Goal: Navigation & Orientation: Find specific page/section

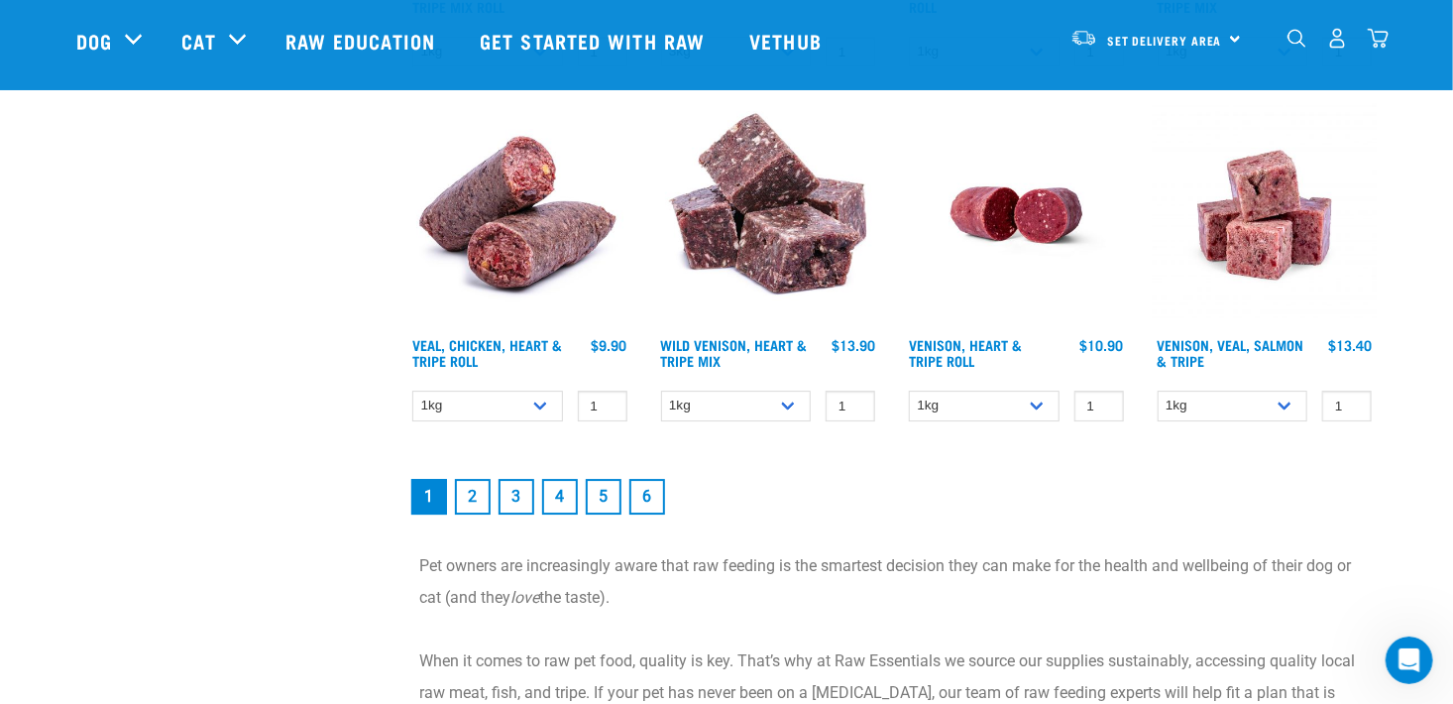
scroll to position [2855, 0]
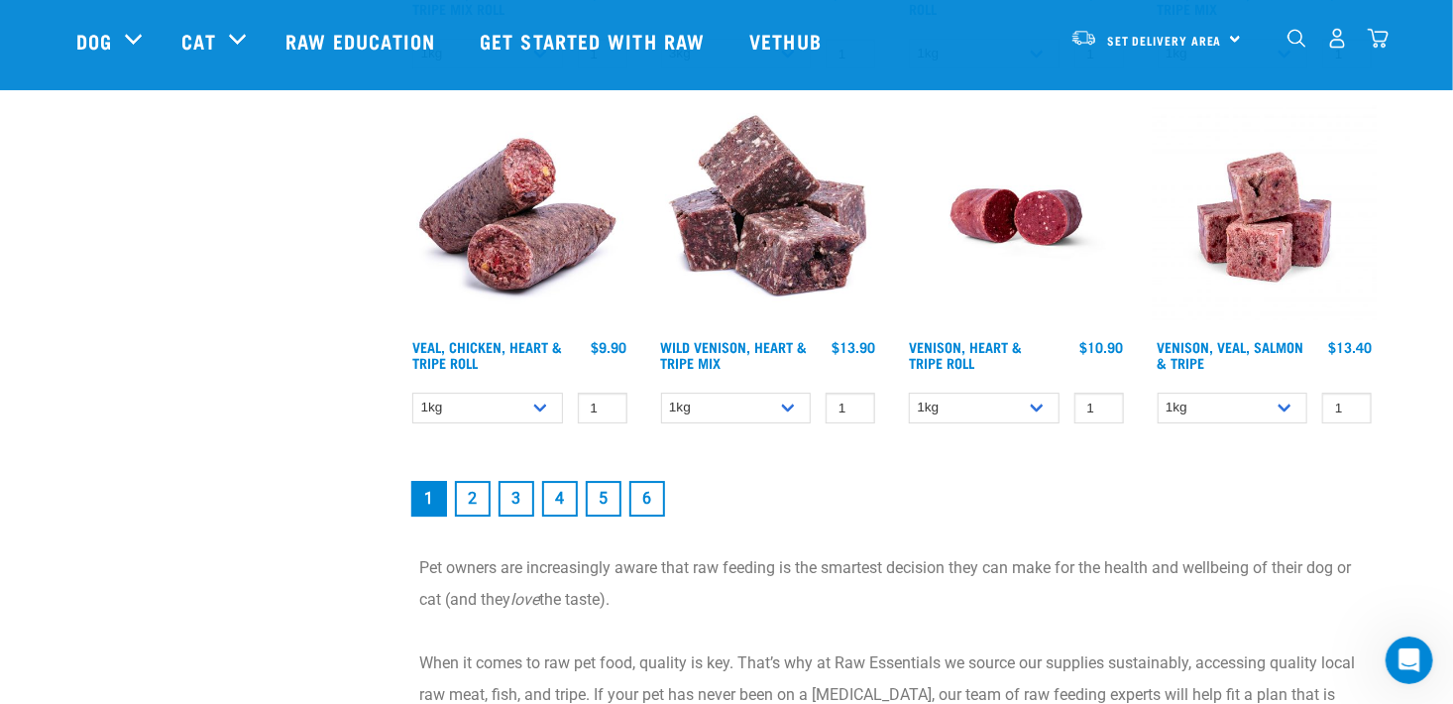
click at [474, 496] on link "2" at bounding box center [473, 499] width 36 height 36
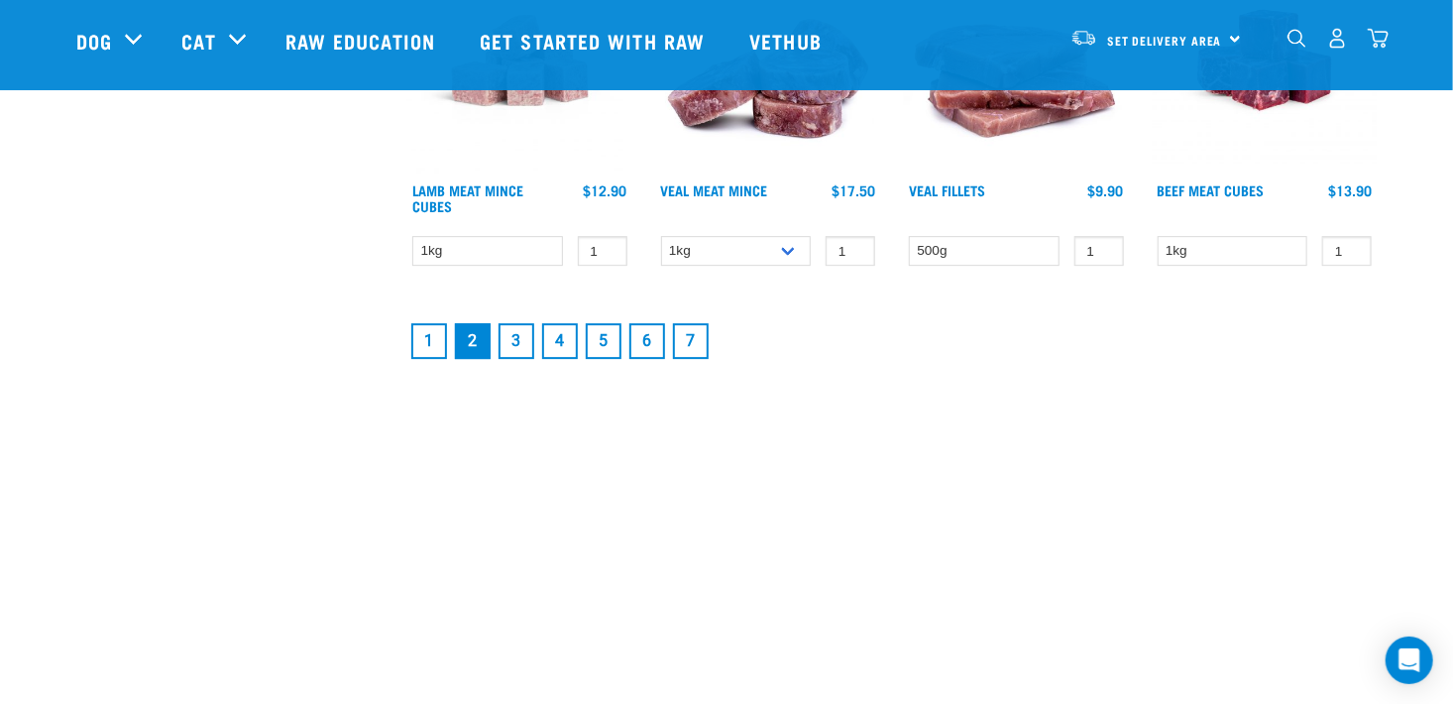
scroll to position [2827, 0]
click at [523, 334] on link "3" at bounding box center [517, 340] width 36 height 36
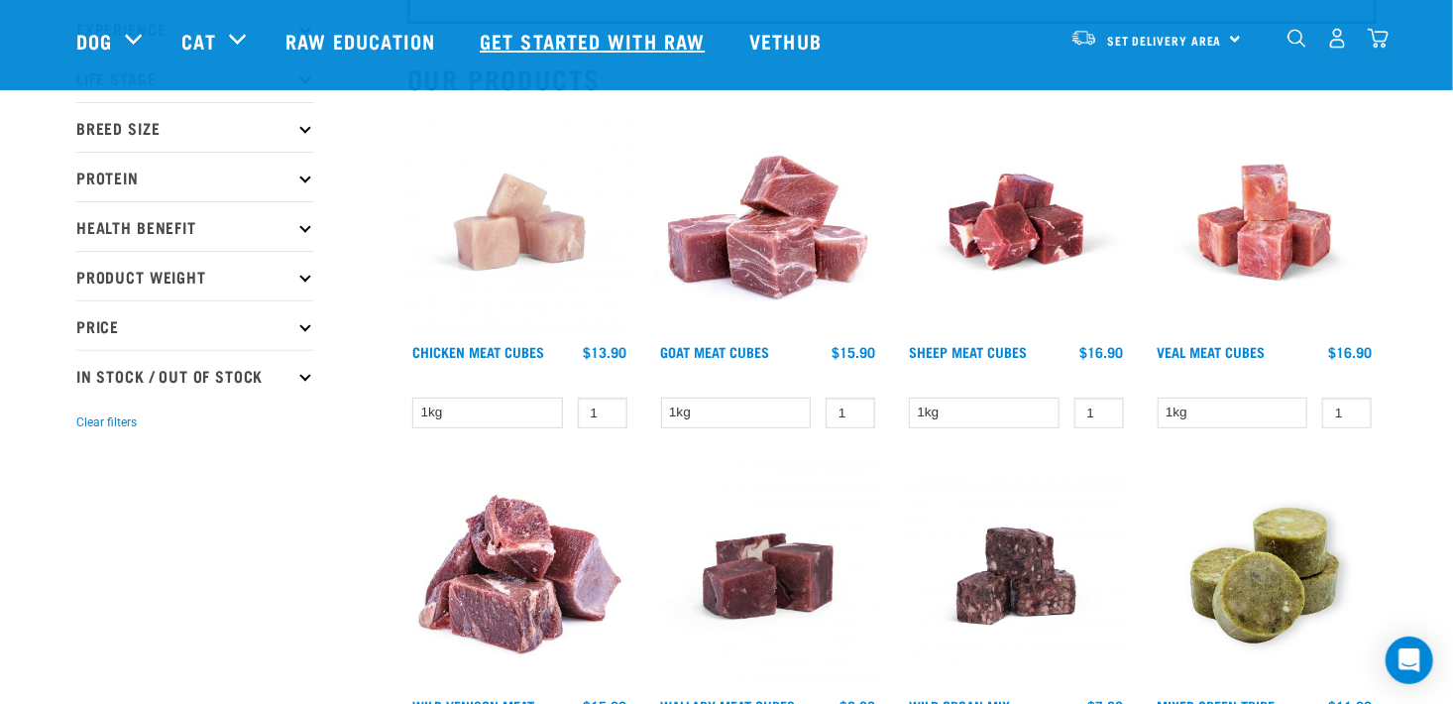
scroll to position [188, 0]
